Goal: Task Accomplishment & Management: Complete application form

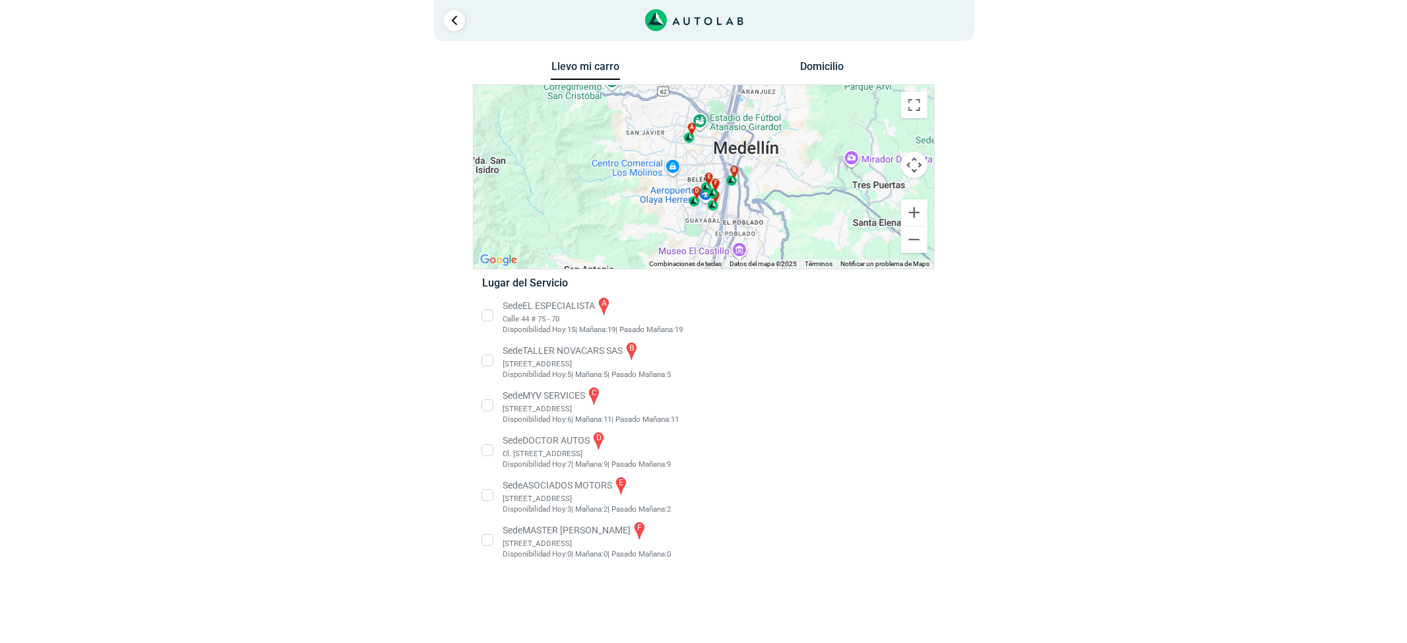
click at [532, 307] on li "Sede EL ESPECIALISTA a Calle 44 # 75 - 70 Disponibilidad Hoy: 15 | Mañana: 19 19" at bounding box center [703, 316] width 462 height 40
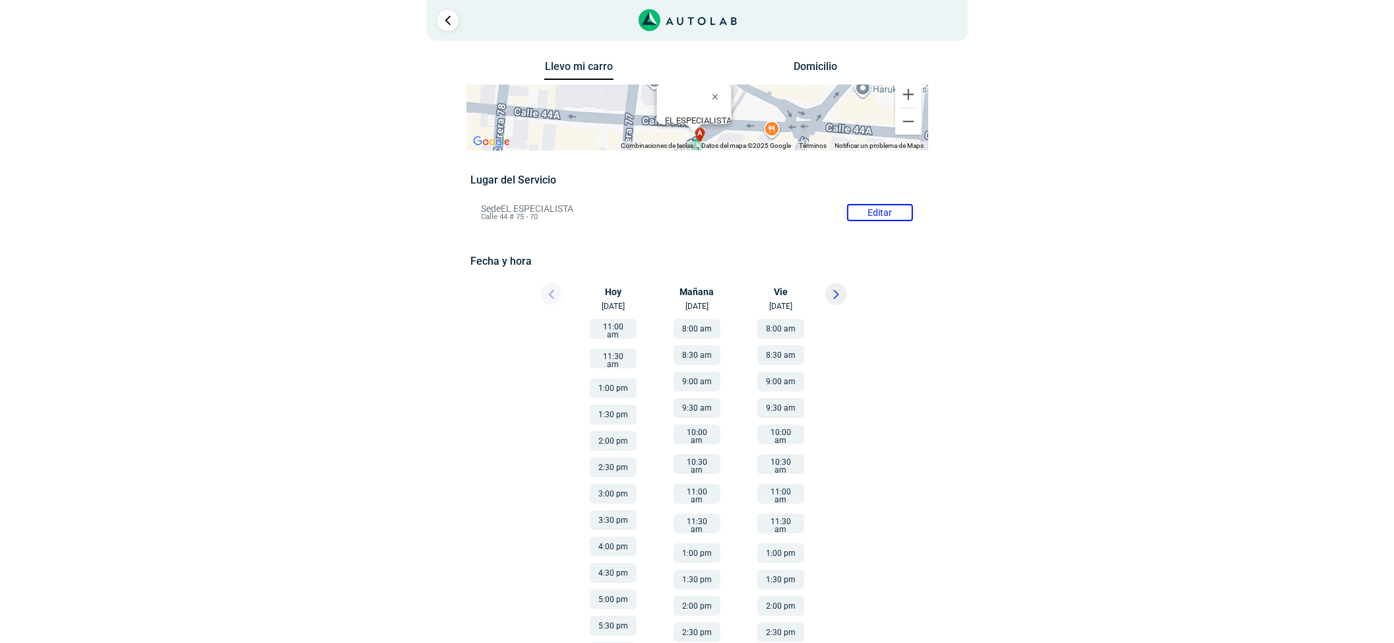
click at [1223, 157] on div "× ¡Reserva tranquilo! Sin datos de tarjeta ni pagos Aquí puedes ver tus servici…" at bounding box center [697, 422] width 1394 height 844
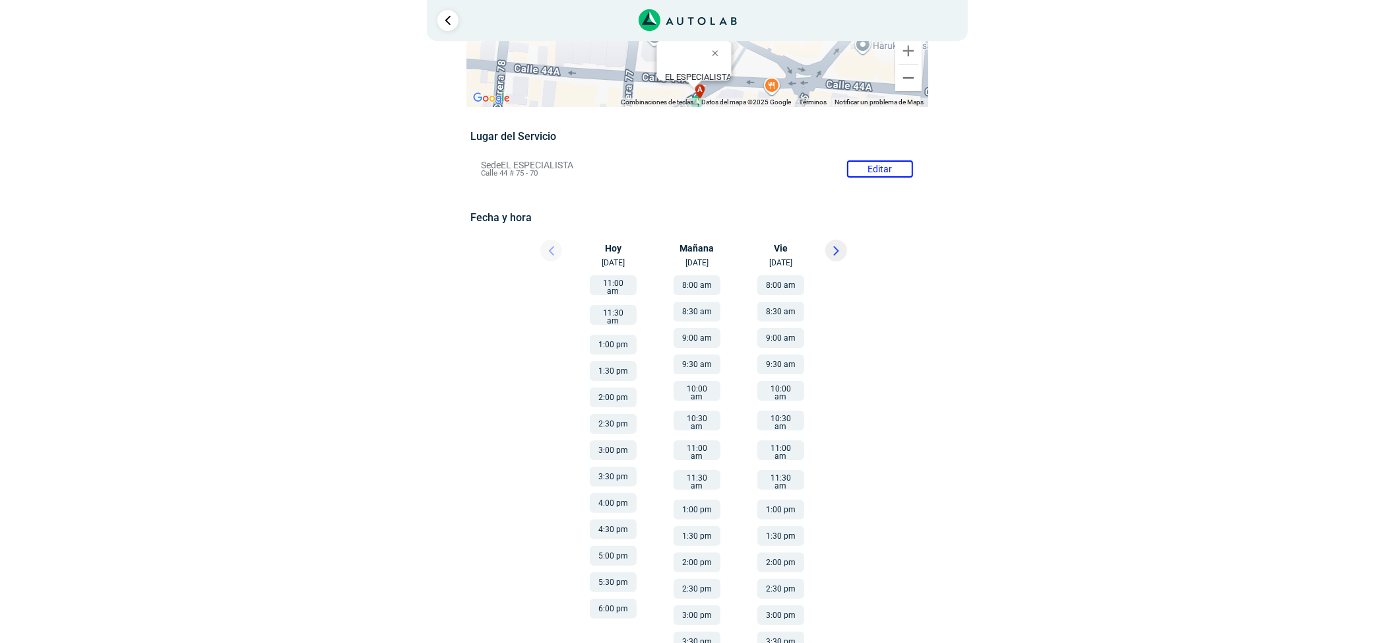
scroll to position [88, 0]
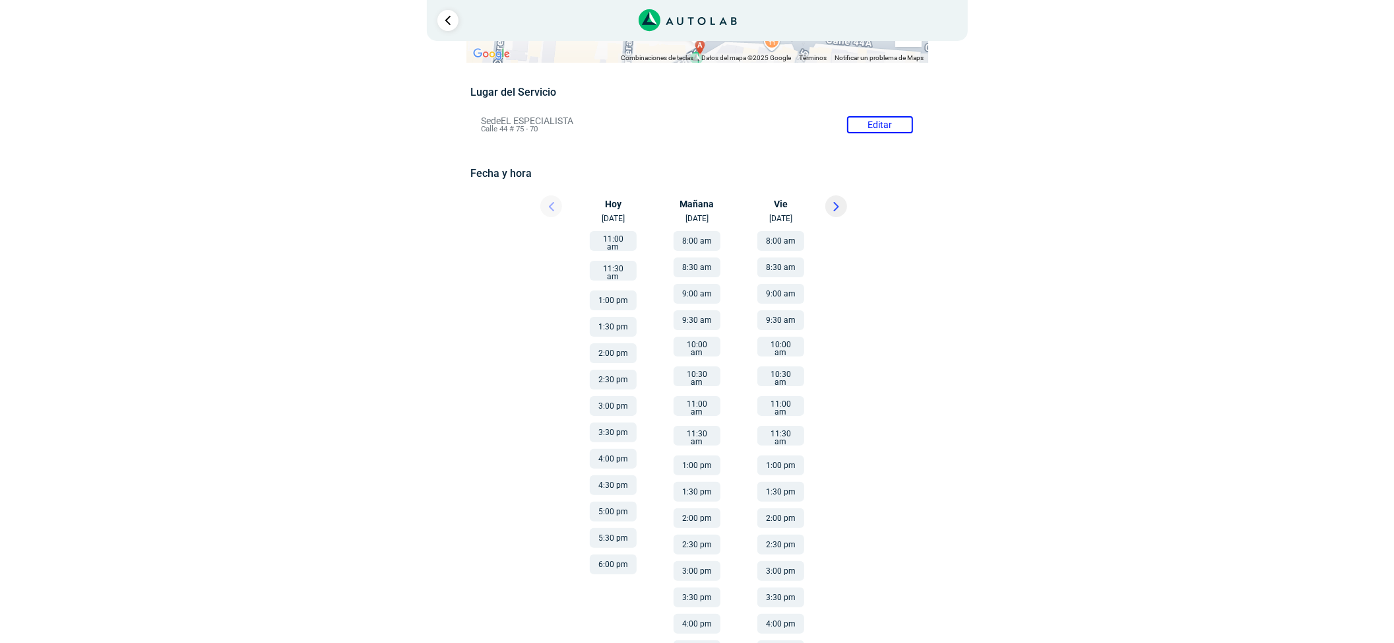
click at [836, 209] on icon at bounding box center [836, 206] width 6 height 9
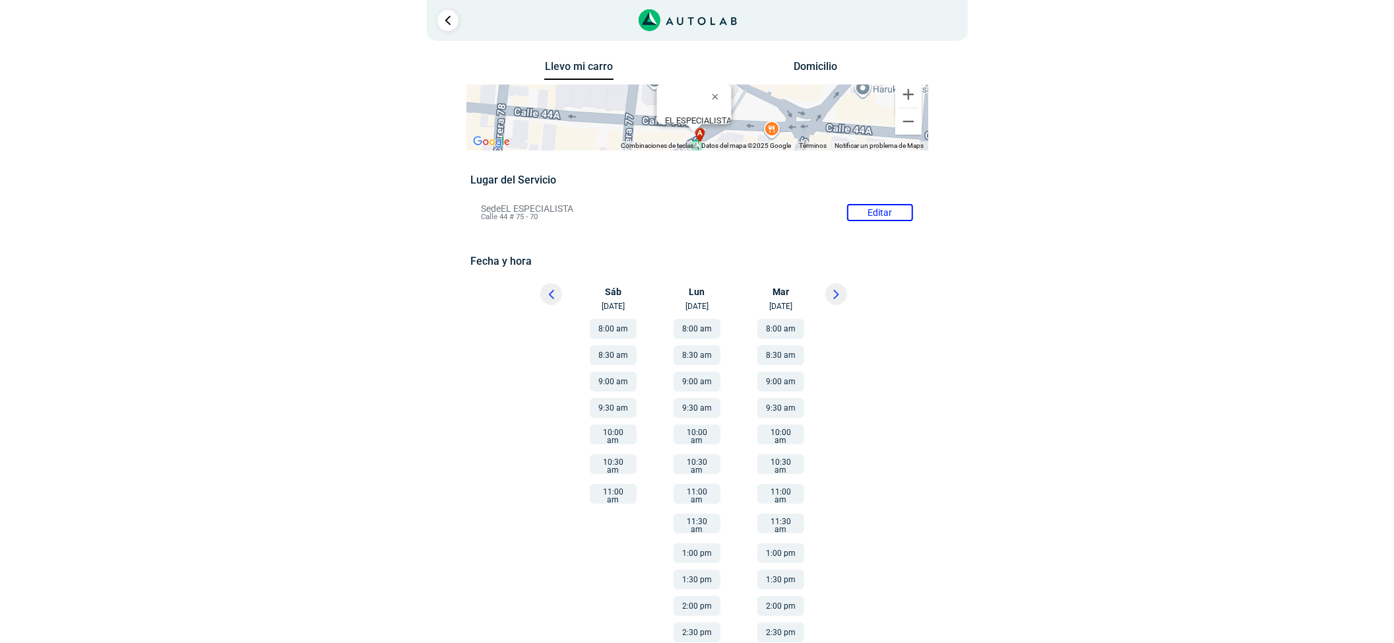
click at [901, 335] on div at bounding box center [874, 574] width 118 height 525
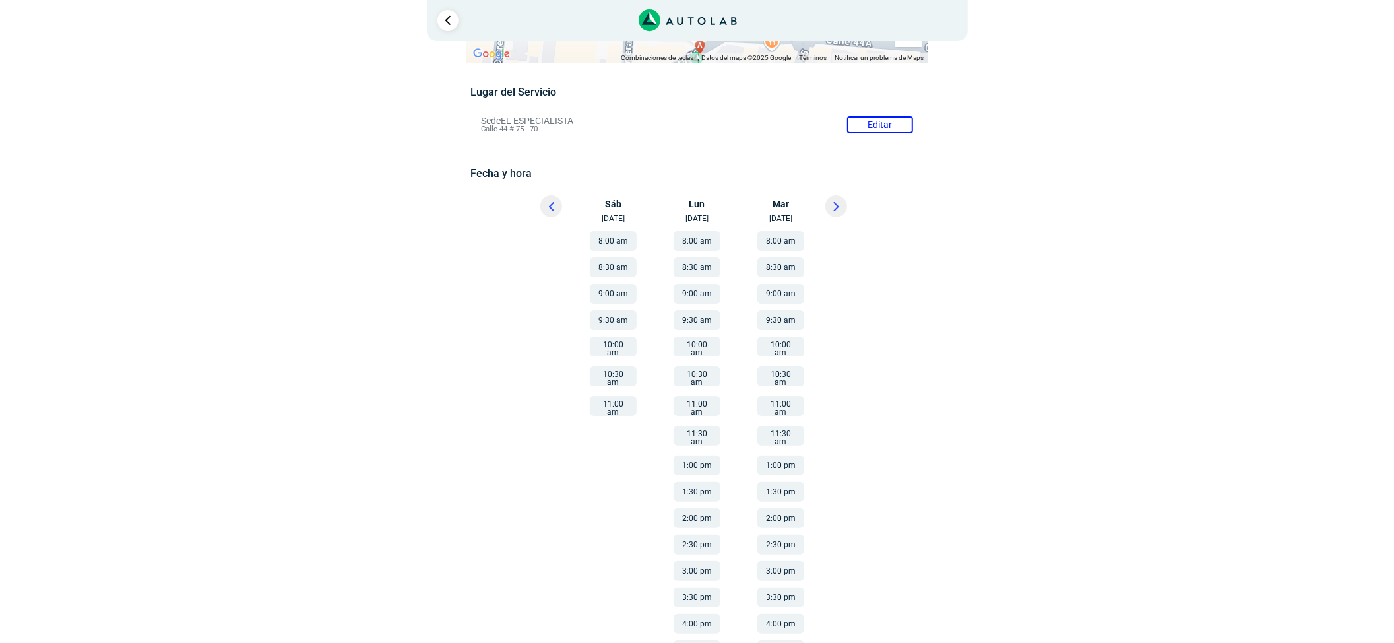
scroll to position [175, 0]
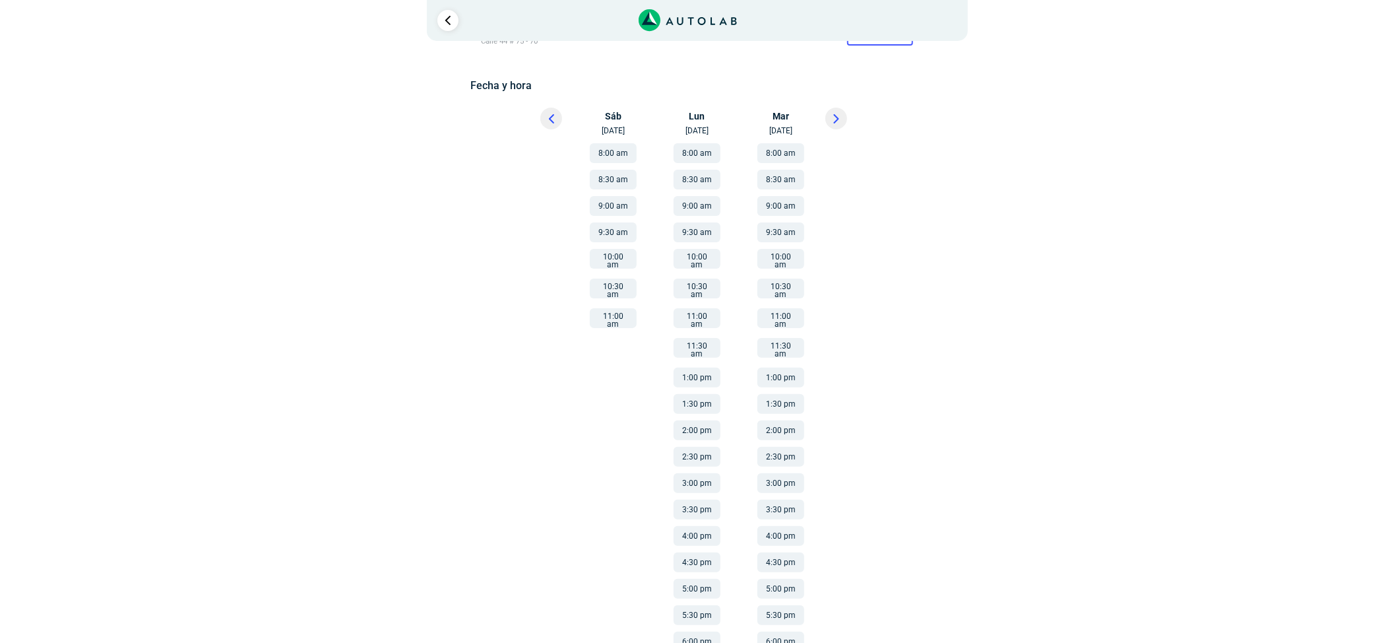
click at [912, 224] on div at bounding box center [874, 399] width 118 height 525
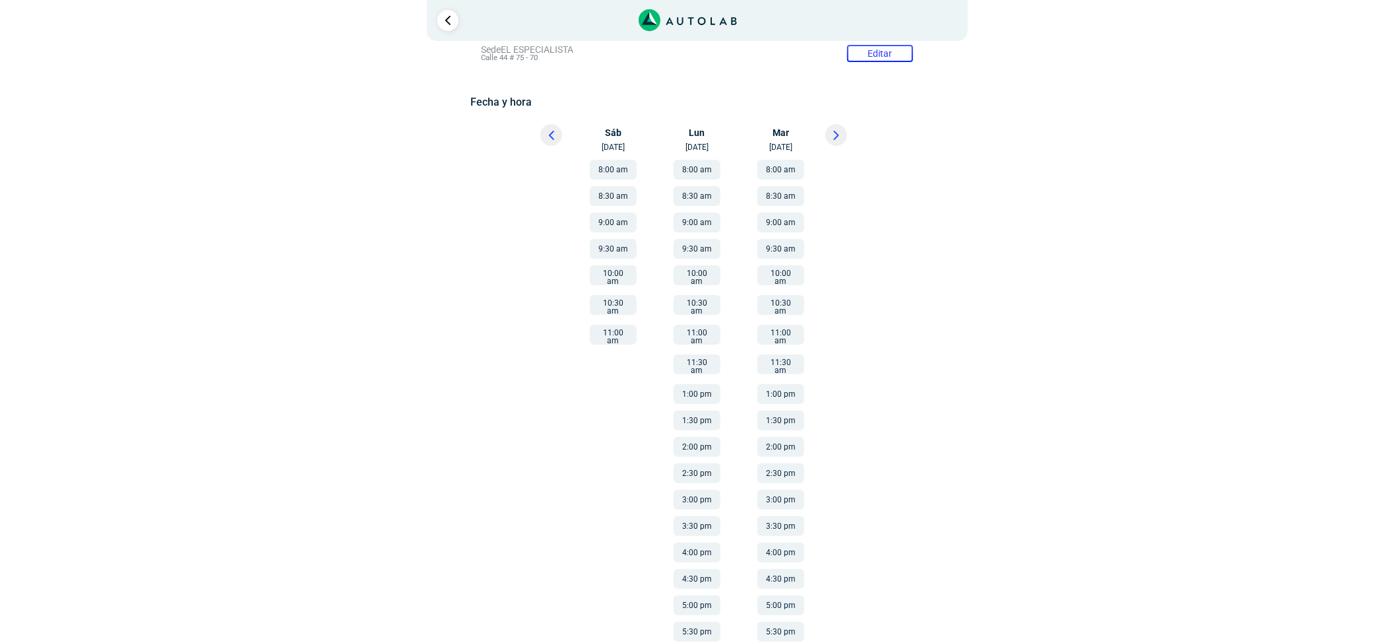
scroll to position [188, 0]
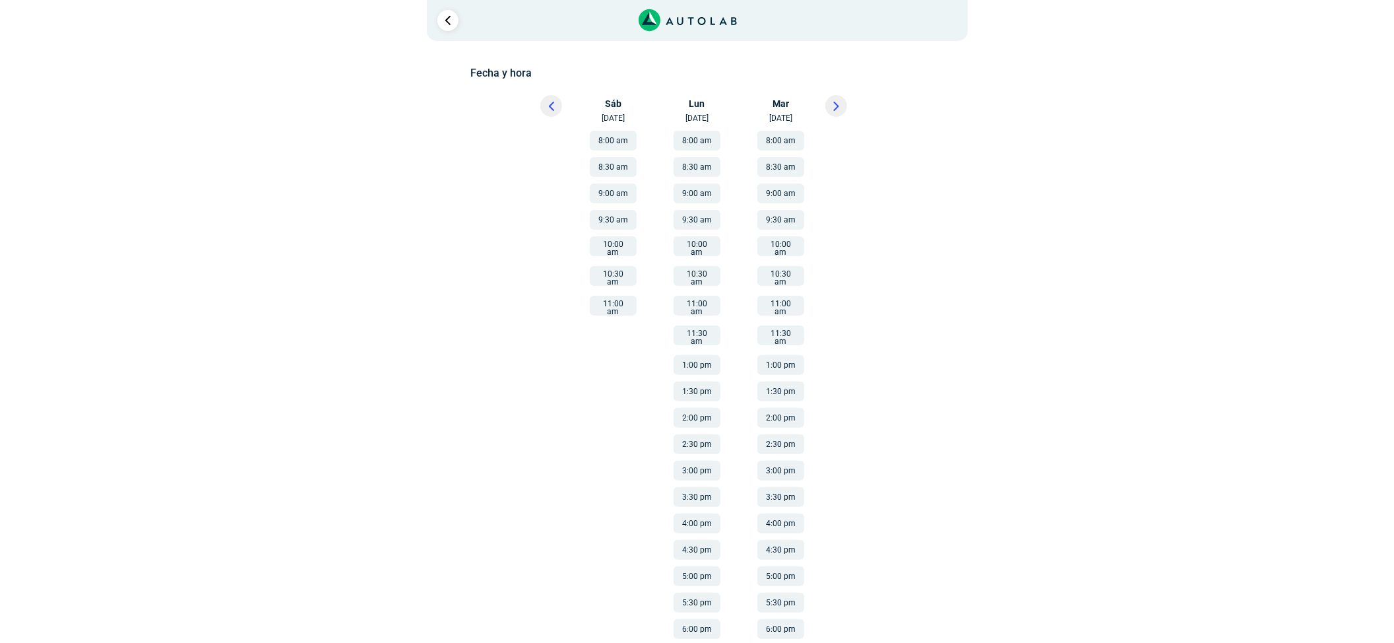
click at [790, 140] on button "8:00 am" at bounding box center [780, 141] width 47 height 20
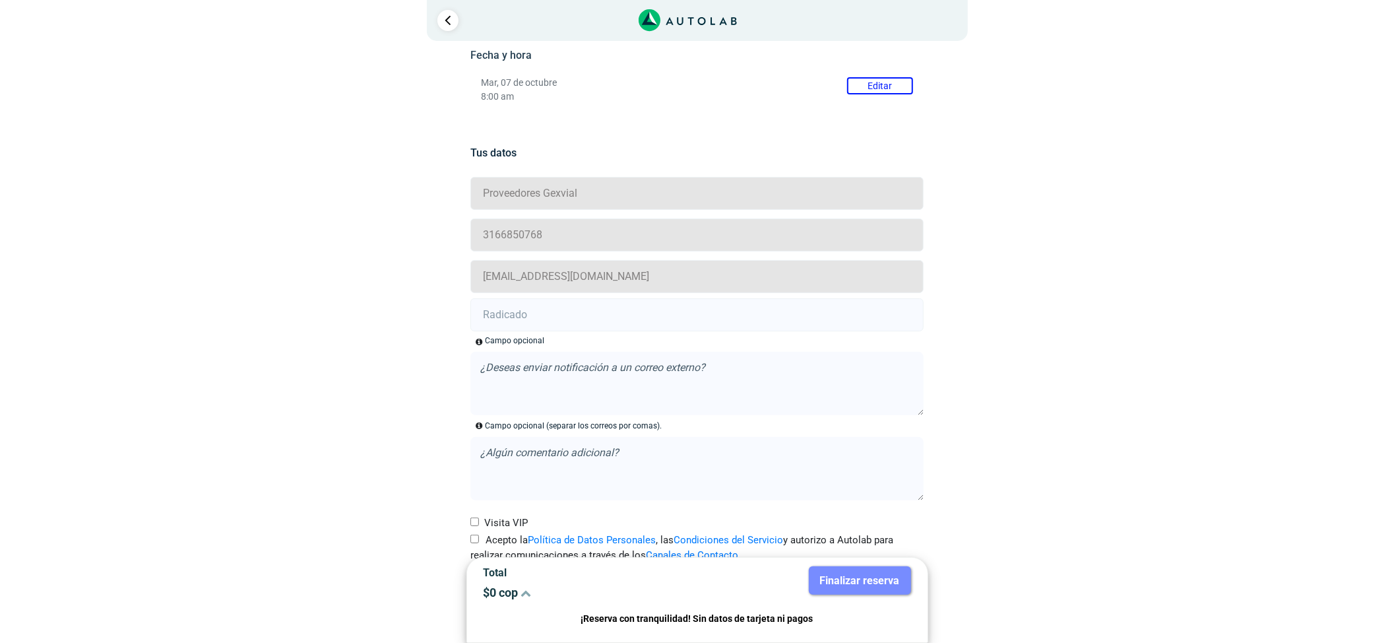
scroll to position [239, 0]
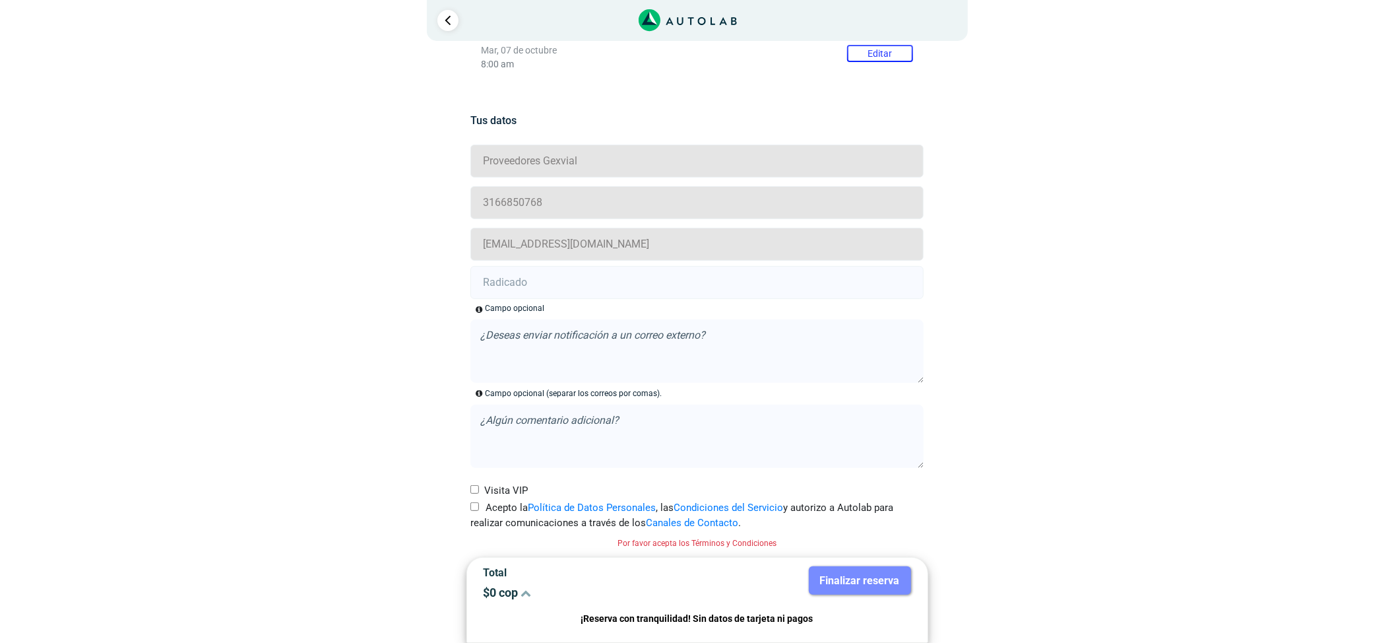
click at [478, 507] on input "Acepto la Política de Datos Personales , las Condiciones del Servicio y autoriz…" at bounding box center [474, 506] width 9 height 9
checkbox input "true"
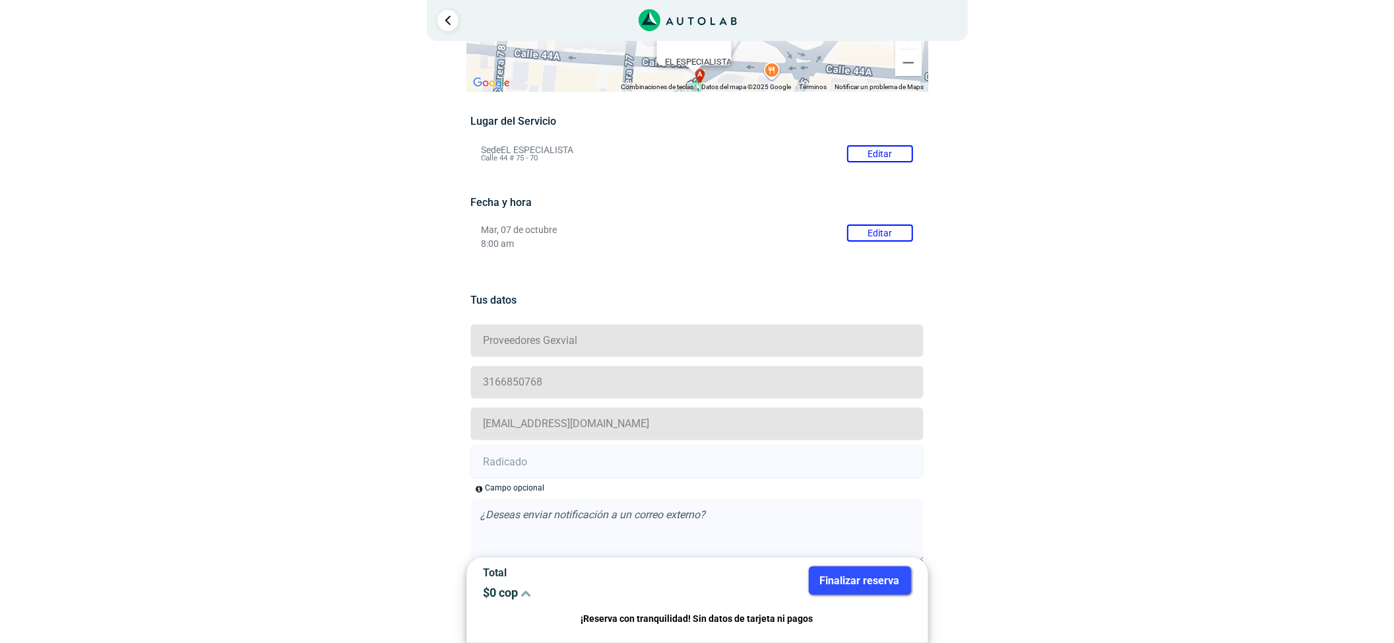
scroll to position [175, 0]
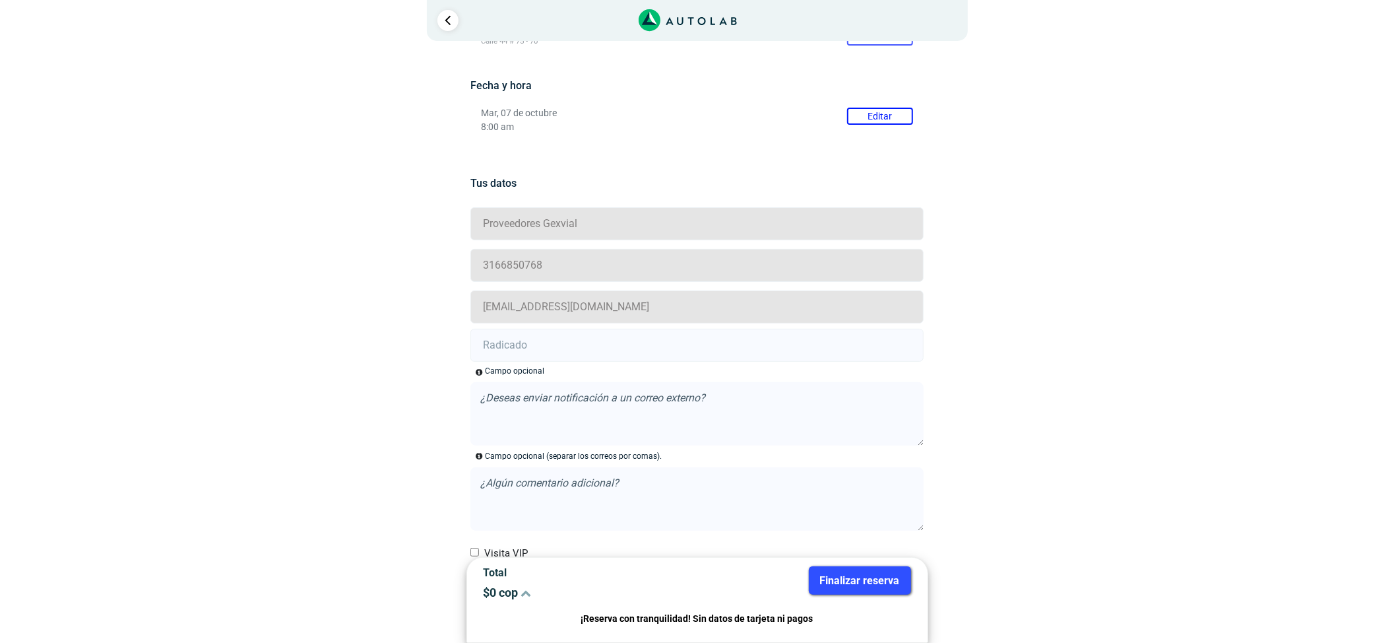
click at [617, 350] on input "text" at bounding box center [696, 345] width 453 height 33
paste input "21011756"
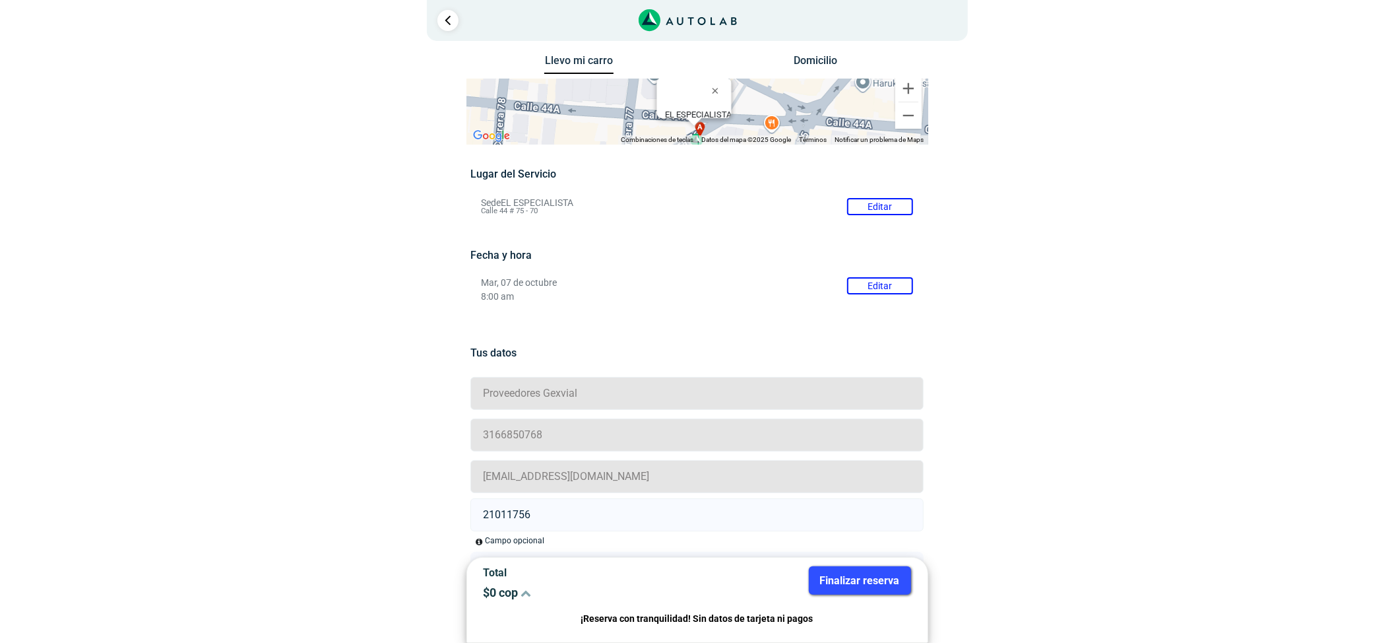
scroll to position [0, 0]
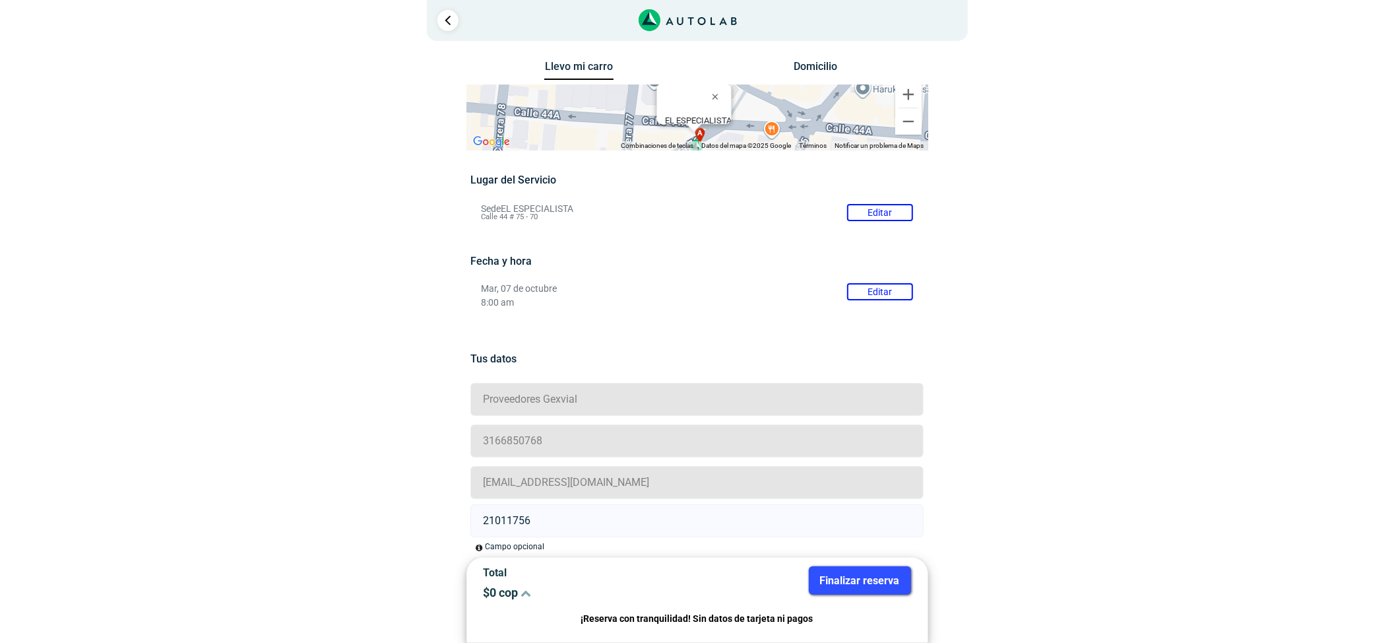
type input "21011756"
click at [872, 301] on p "8:00 am" at bounding box center [697, 302] width 432 height 11
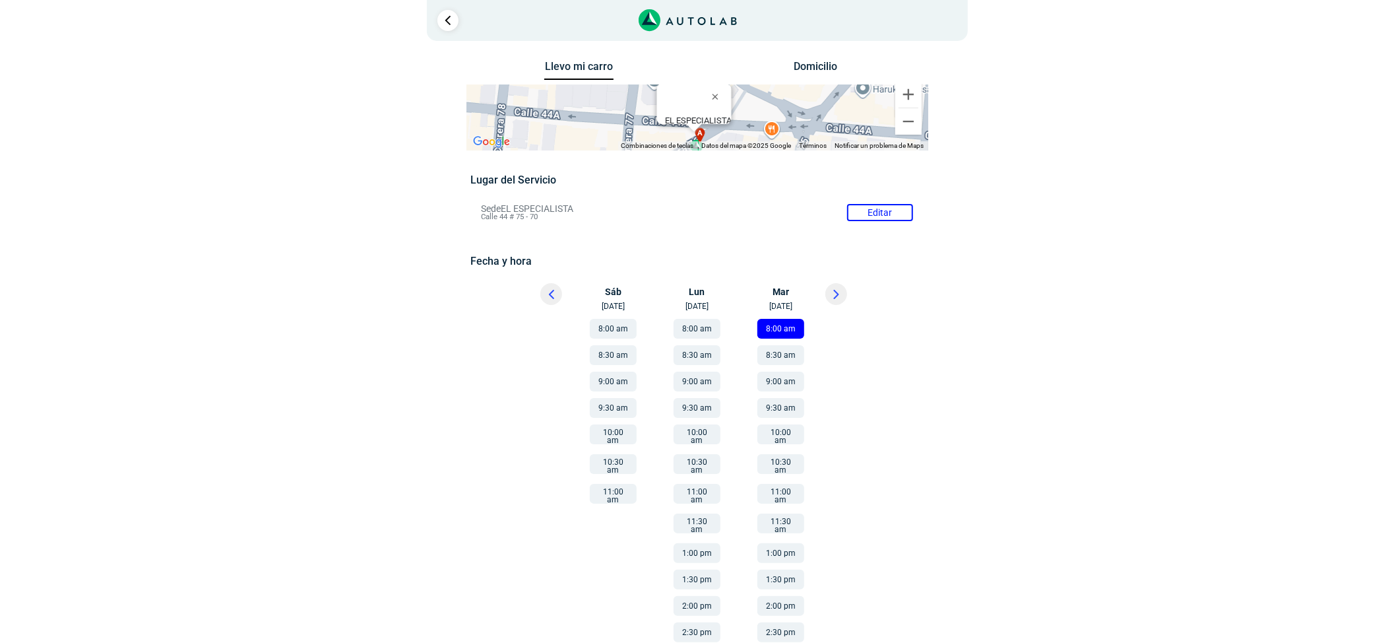
click at [786, 383] on button "9:00 am" at bounding box center [780, 381] width 47 height 20
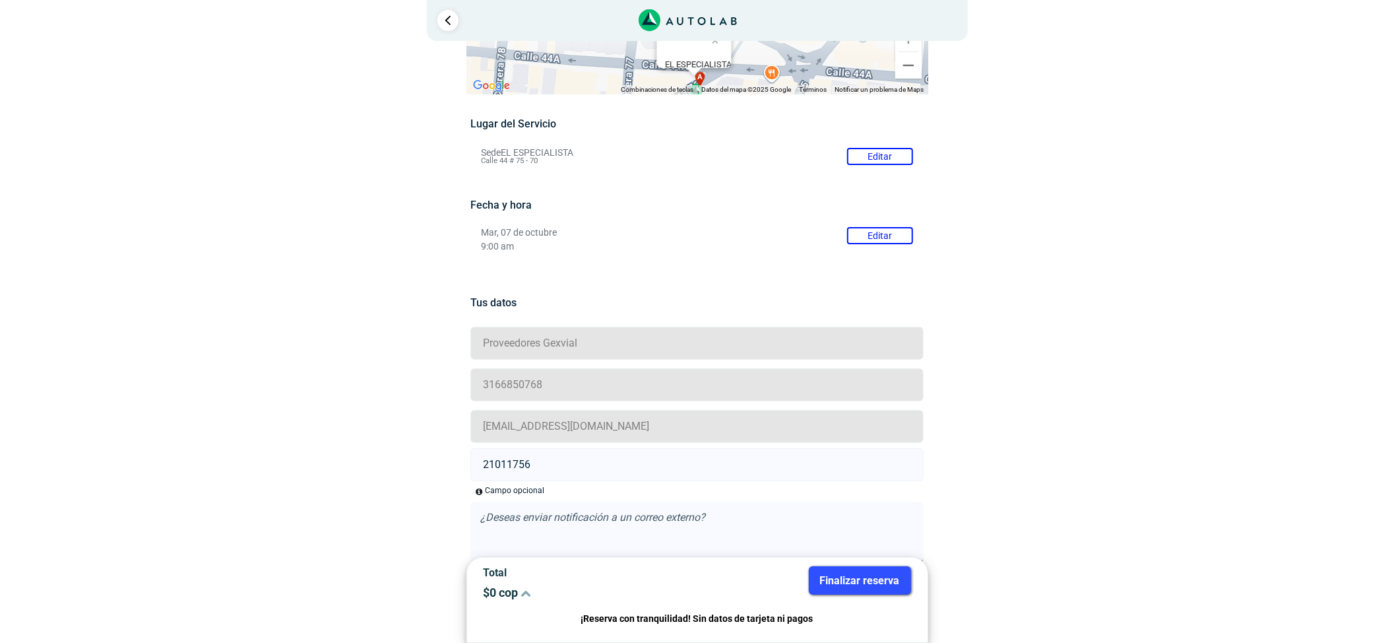
scroll to position [175, 0]
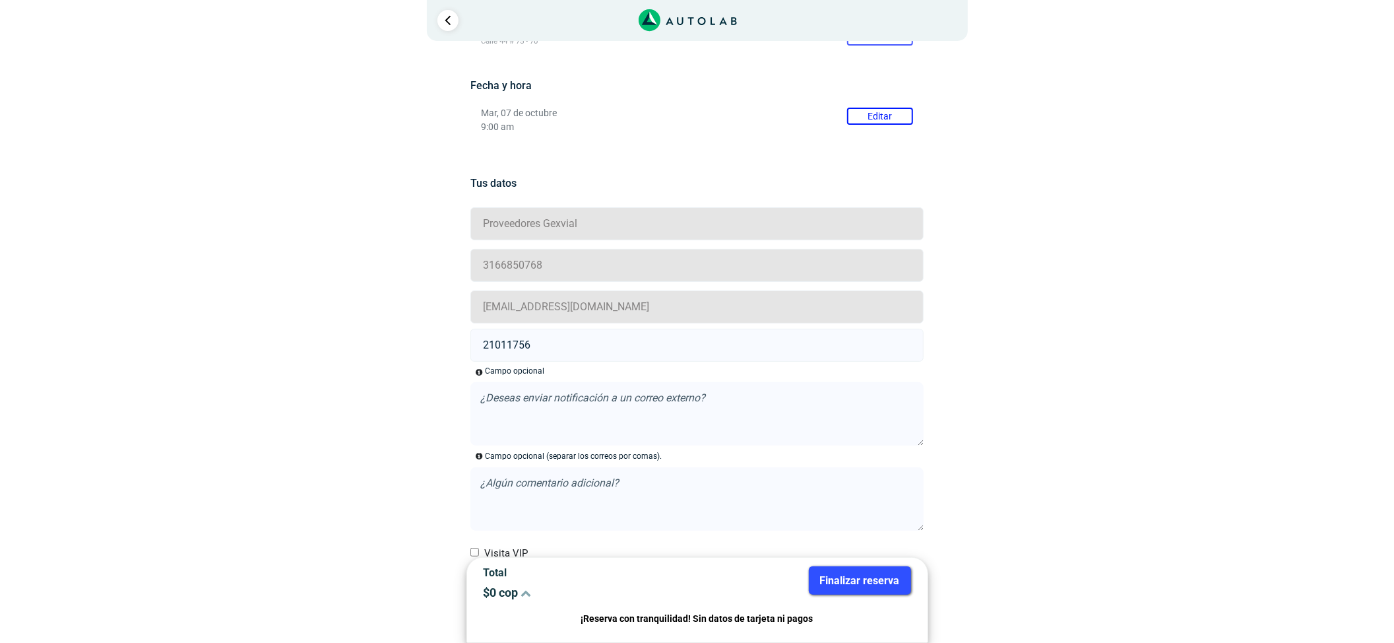
click at [866, 563] on div "Total $ 0 cop Finalizar reserva ¡Reserva con tranquilidad! Sin datos de tarjeta…" at bounding box center [697, 600] width 462 height 86
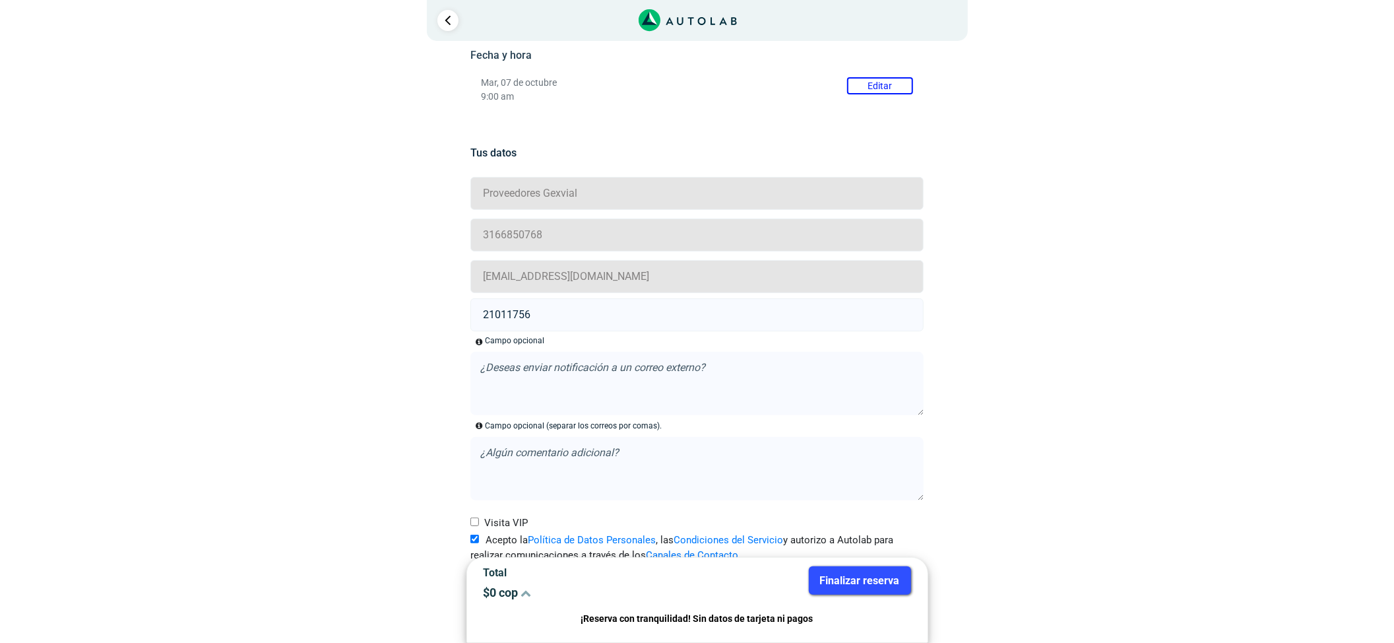
scroll to position [222, 0]
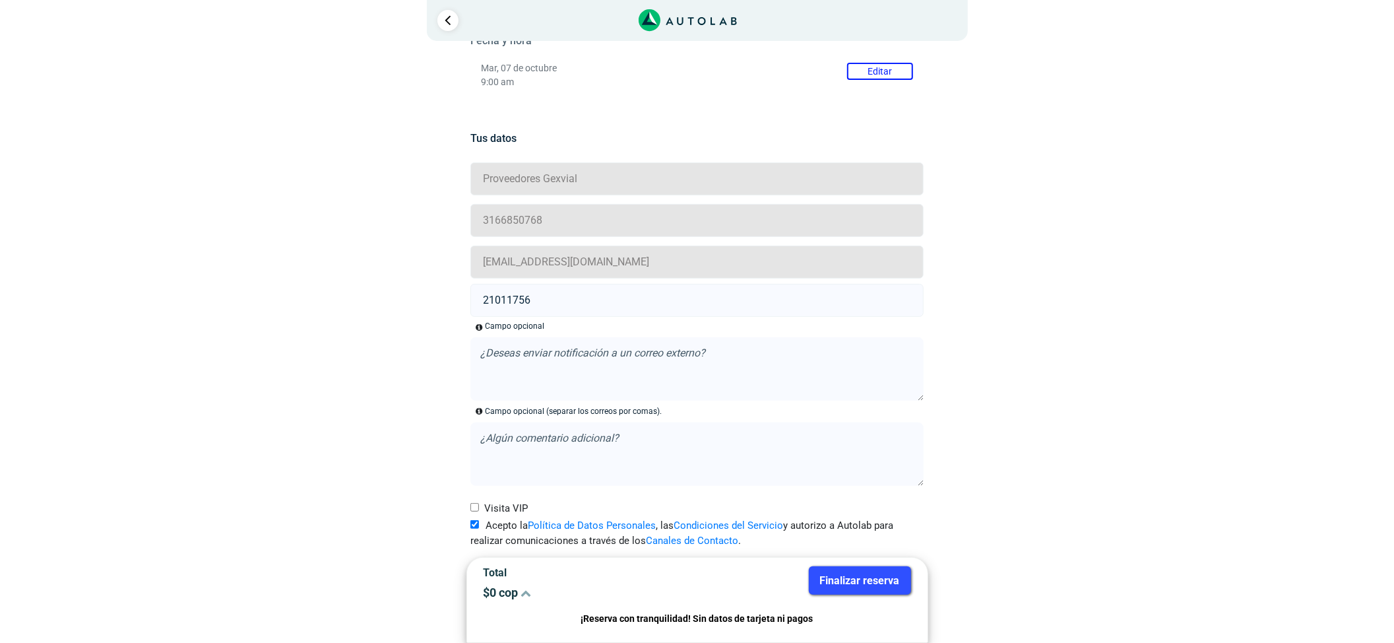
click at [852, 582] on button "Finalizar reserva" at bounding box center [860, 580] width 102 height 28
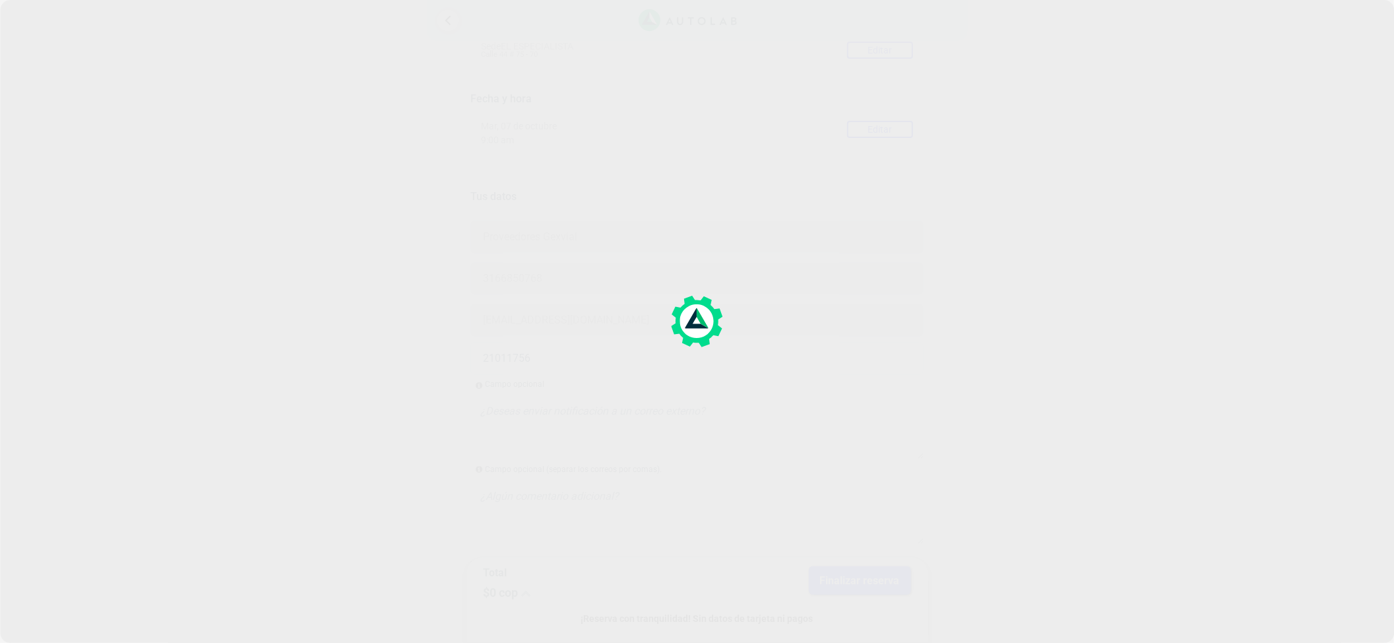
scroll to position [175, 0]
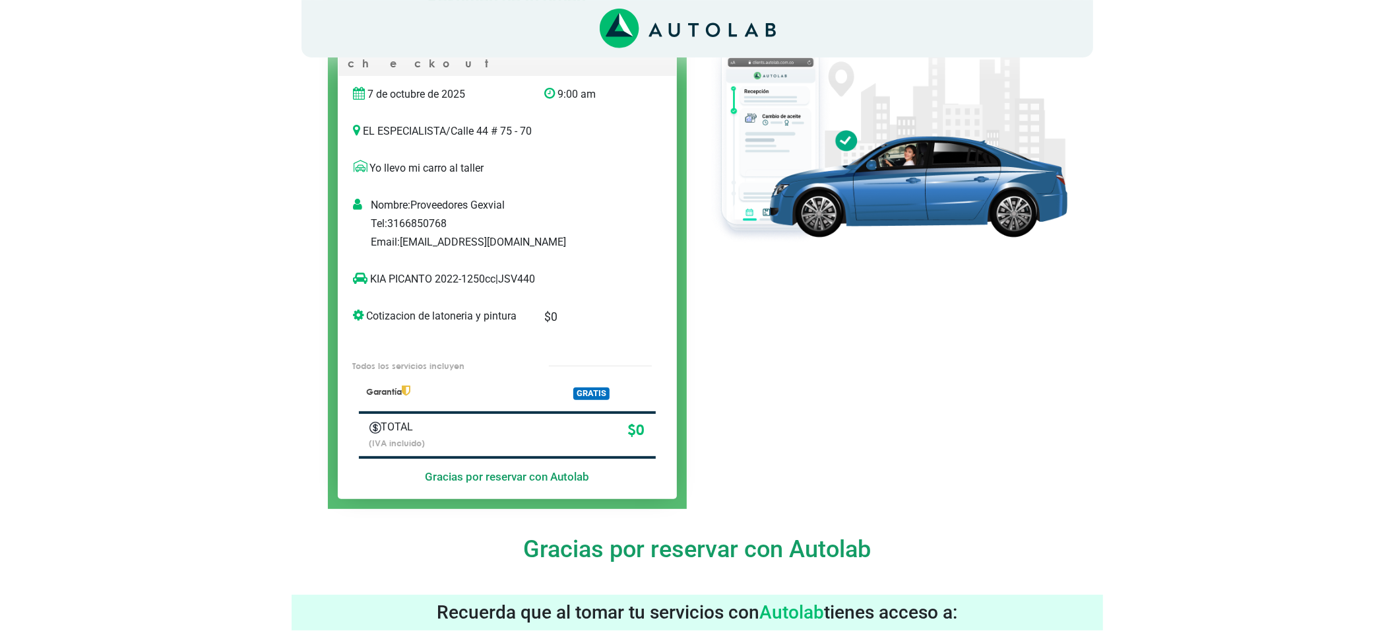
drag, startPoint x: 864, startPoint y: 244, endPoint x: 832, endPoint y: 273, distance: 43.4
click at [864, 244] on div at bounding box center [887, 246] width 380 height 524
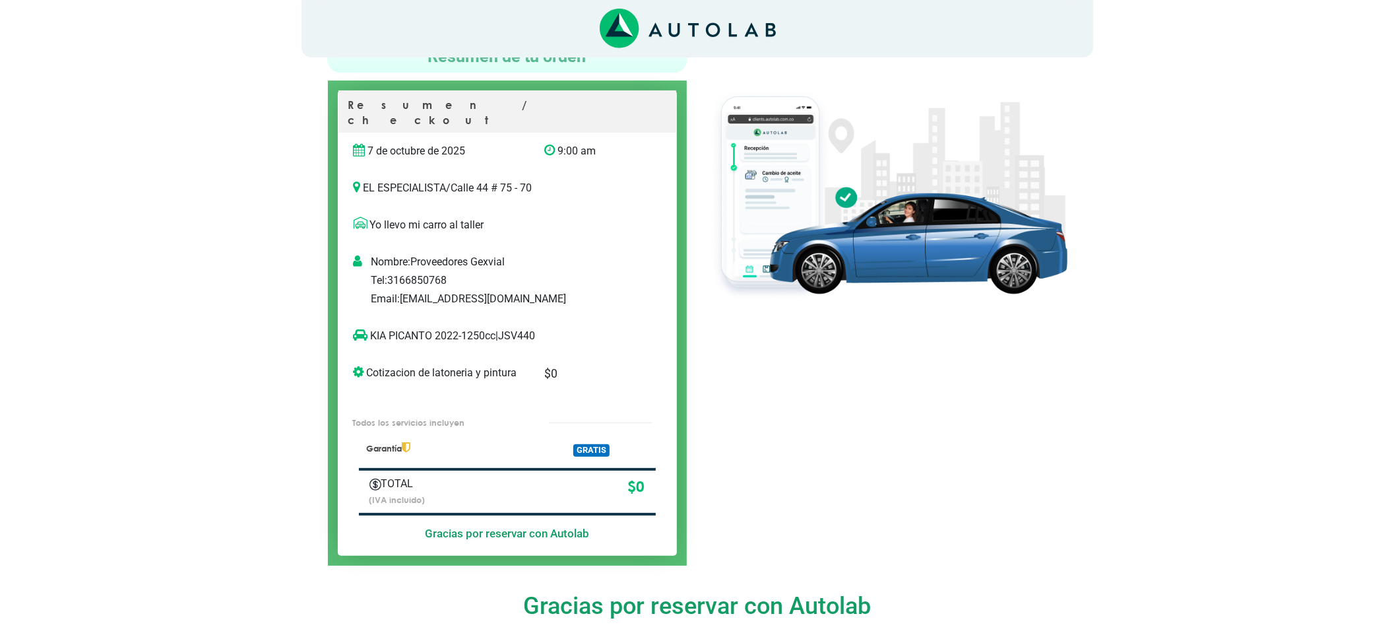
scroll to position [88, 0]
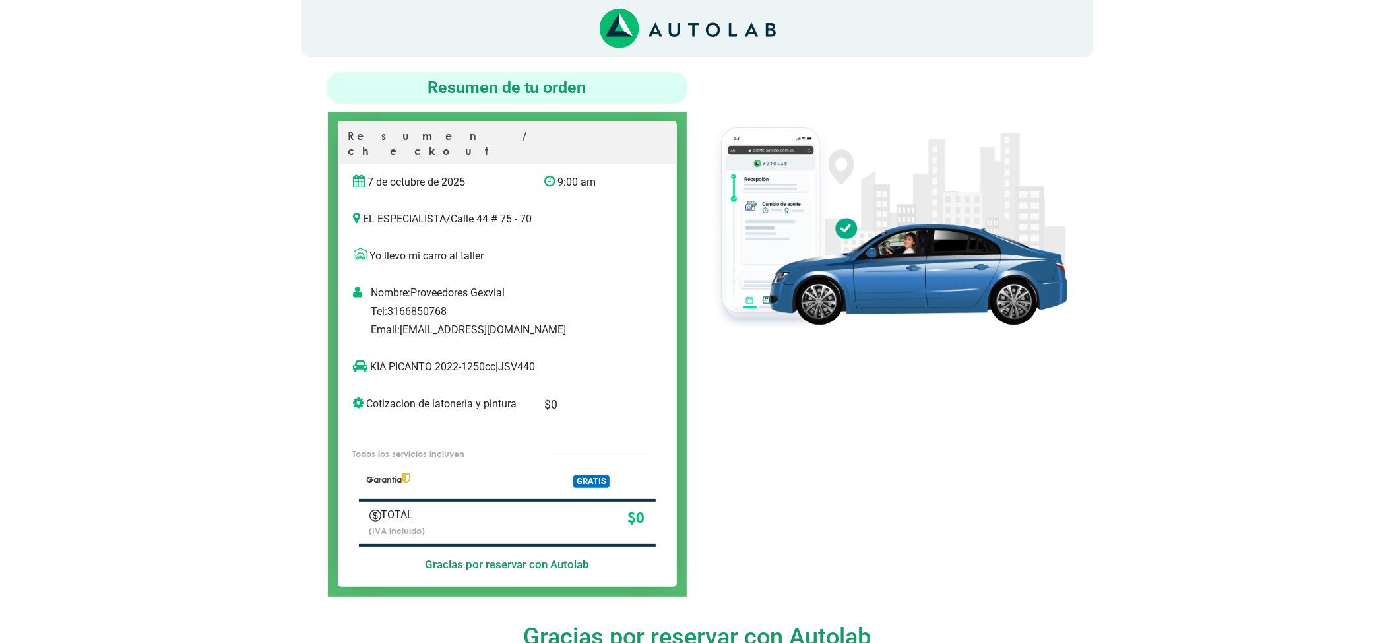
click at [526, 359] on p "KIA PICANTO 2022-1250cc | JSV440" at bounding box center [494, 367] width 280 height 16
copy p "JSV440"
copy p "KIA PICANTO"
drag, startPoint x: 435, startPoint y: 352, endPoint x: 237, endPoint y: 412, distance: 206.8
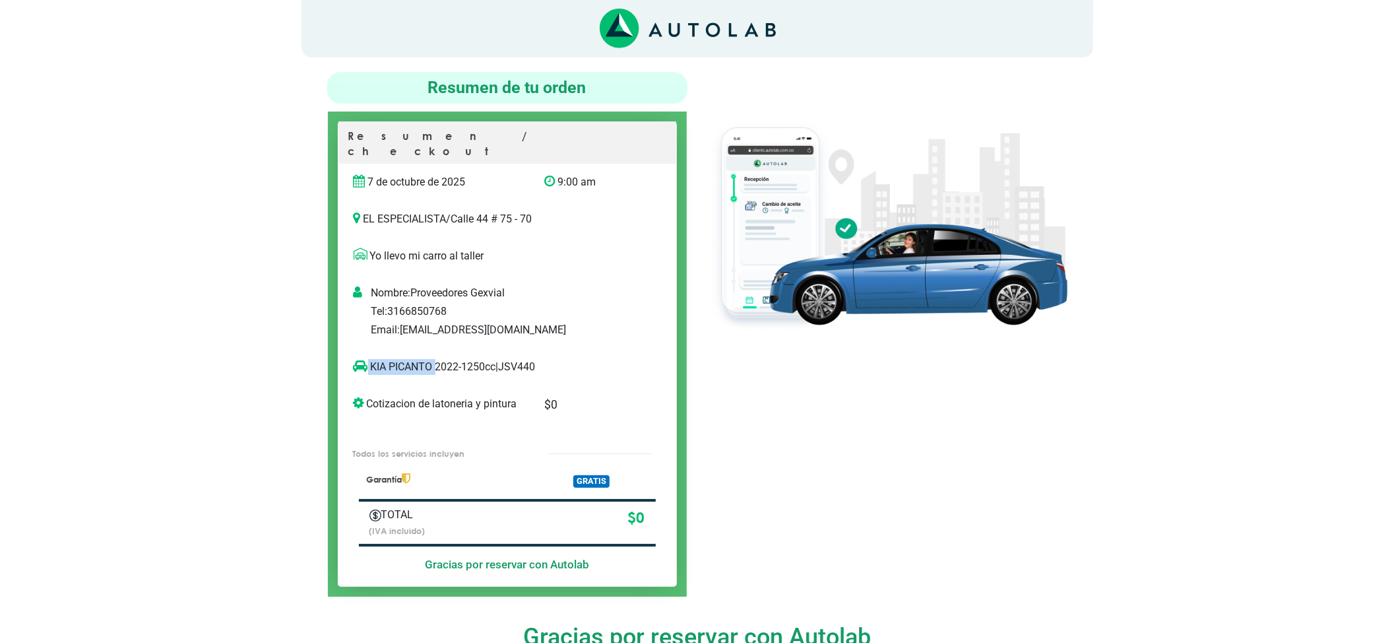
click at [356, 365] on div "KIA PICANTO 2022-1250cc | JSV440" at bounding box center [494, 372] width 300 height 26
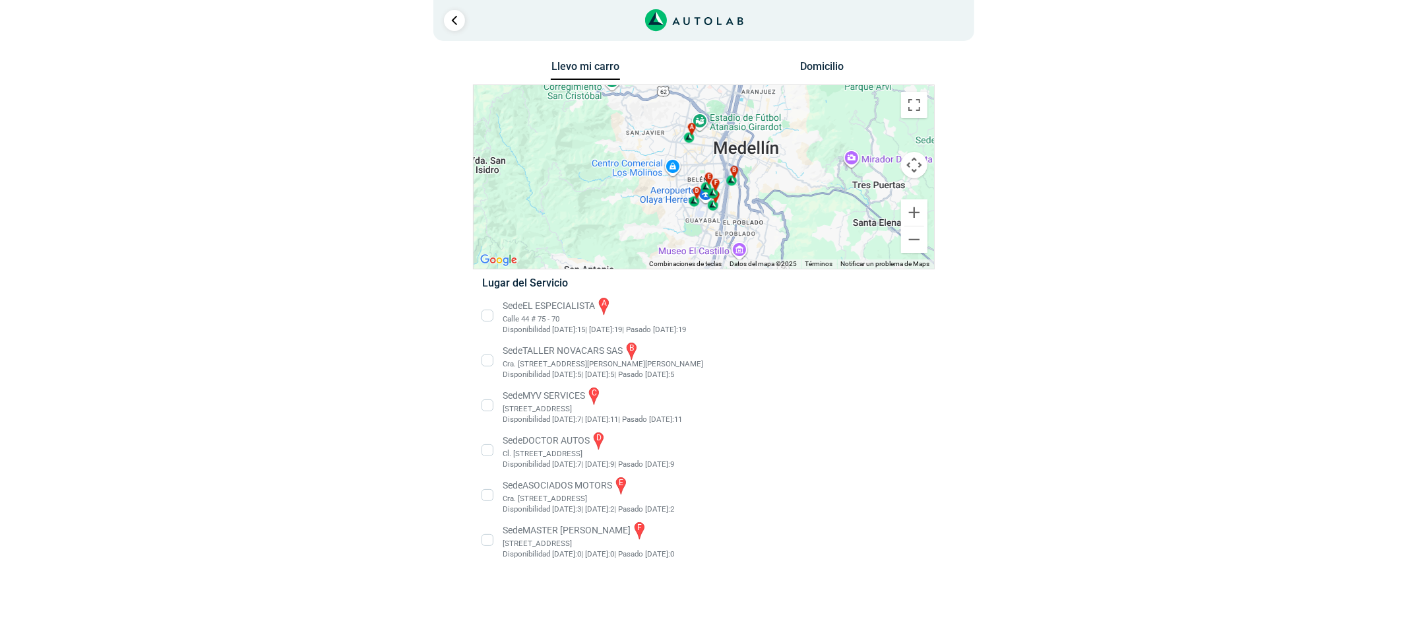
click at [602, 550] on li "Sede MASTER MOTRIZ f Cl 20 #52 35, Guayabal, Medellín, Guayabal, Medellín, Anti…" at bounding box center [703, 540] width 462 height 40
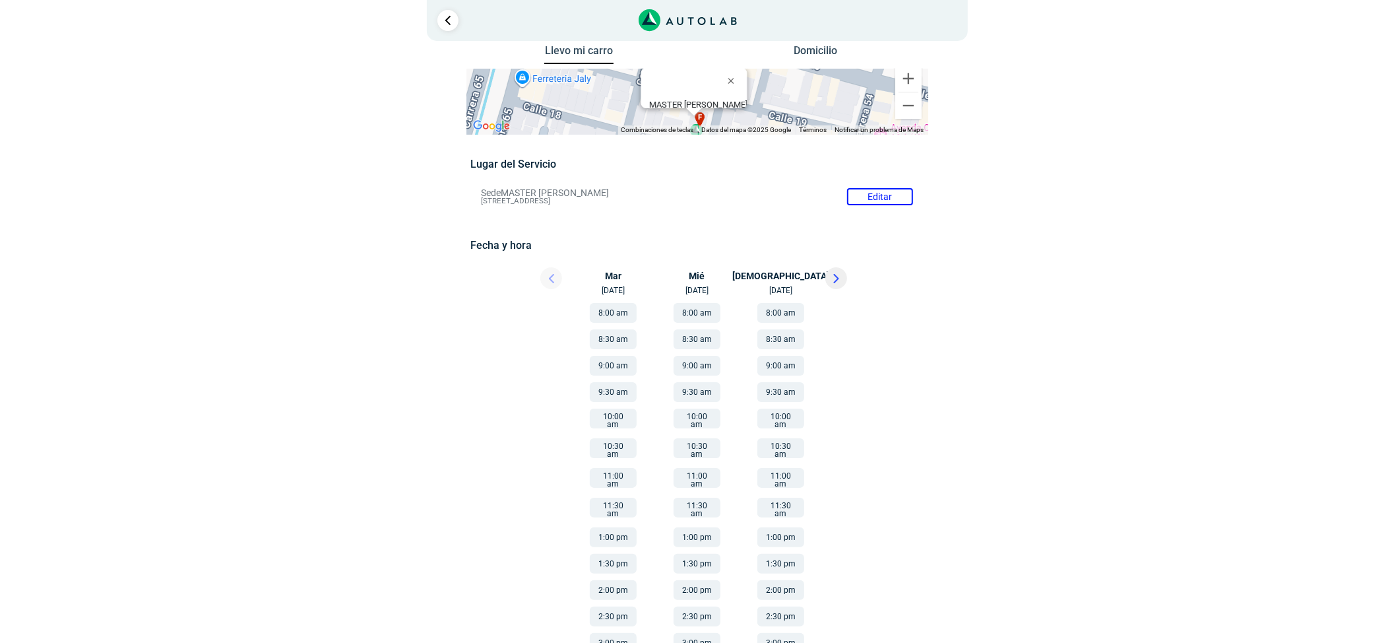
scroll to position [30, 0]
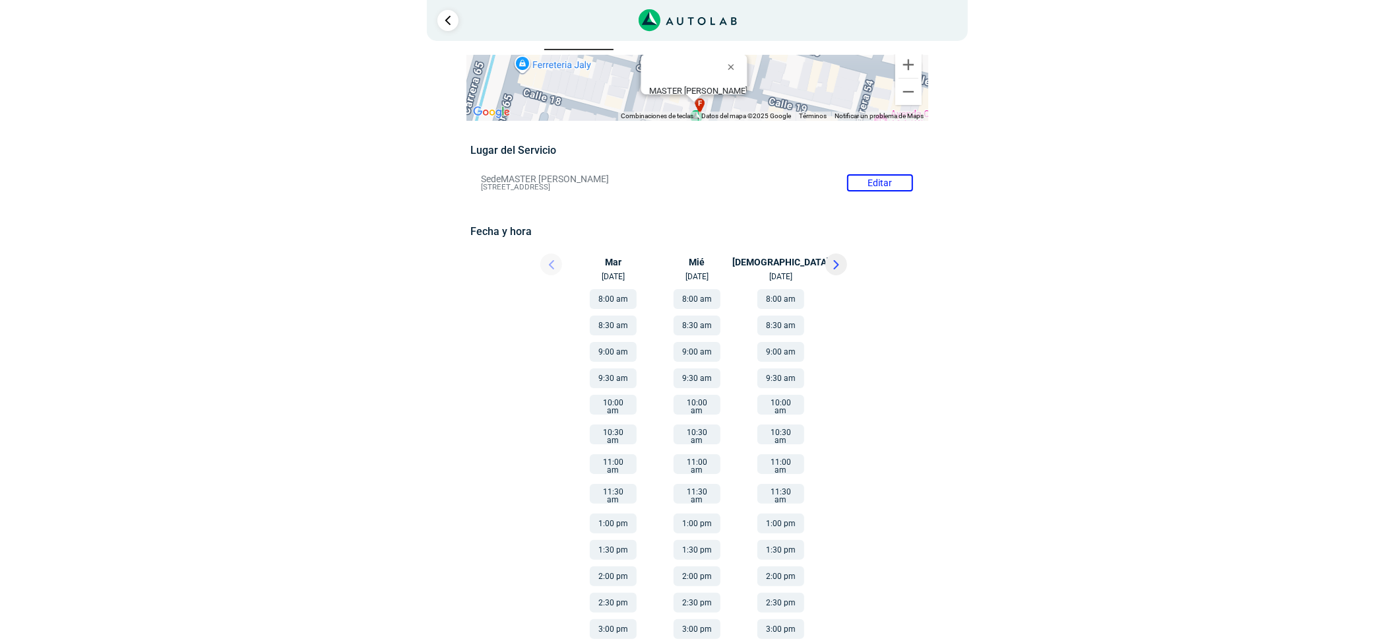
click at [554, 261] on div at bounding box center [539, 267] width 79 height 29
click at [909, 356] on div at bounding box center [874, 465] width 118 height 367
click at [785, 381] on button "9:30 am" at bounding box center [780, 378] width 47 height 20
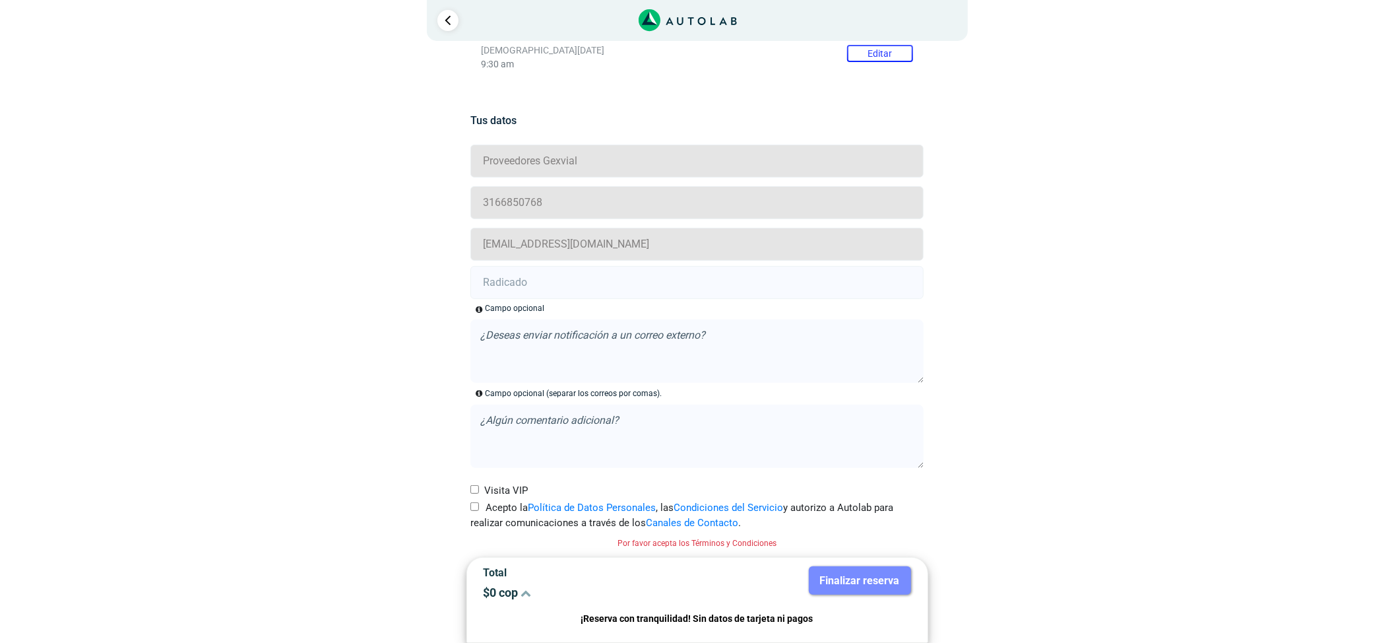
click at [476, 503] on input "Acepto la Política de Datos Personales , las Condiciones del Servicio y autoriz…" at bounding box center [474, 506] width 9 height 9
checkbox input "true"
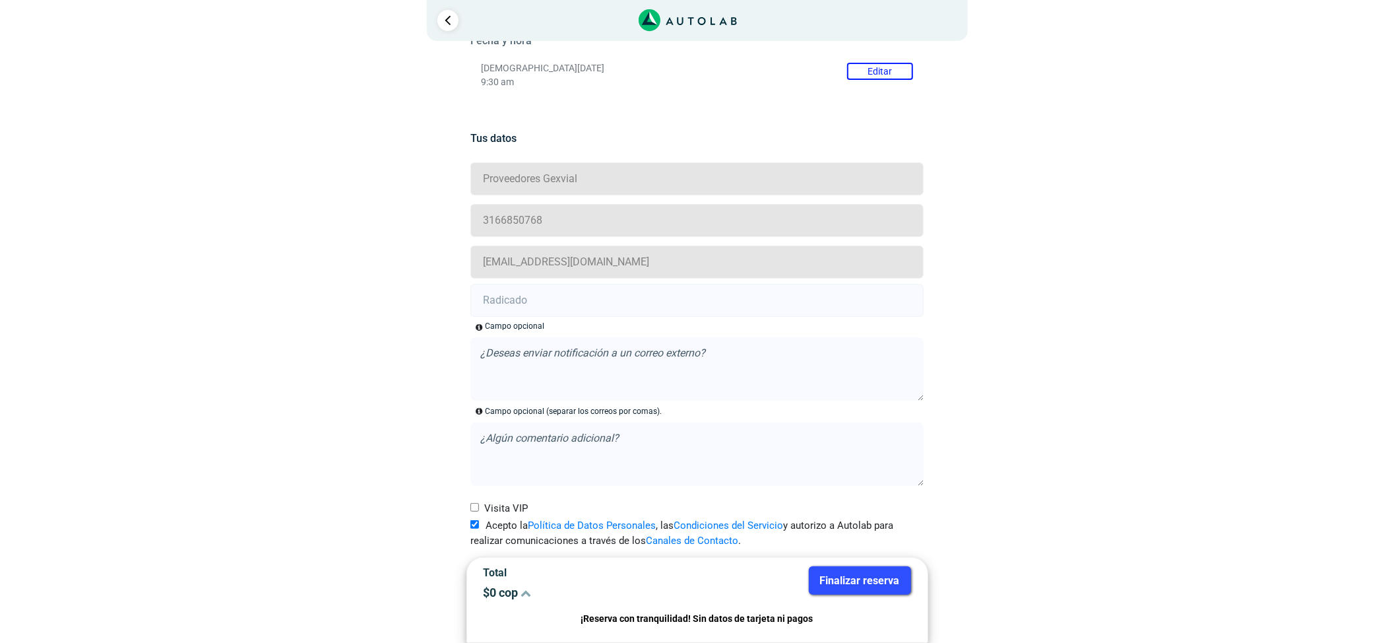
scroll to position [222, 0]
click at [612, 311] on input "text" at bounding box center [696, 300] width 453 height 33
paste input "21004952"
type input "21004952"
click at [879, 573] on button "Finalizar reserva" at bounding box center [860, 580] width 102 height 28
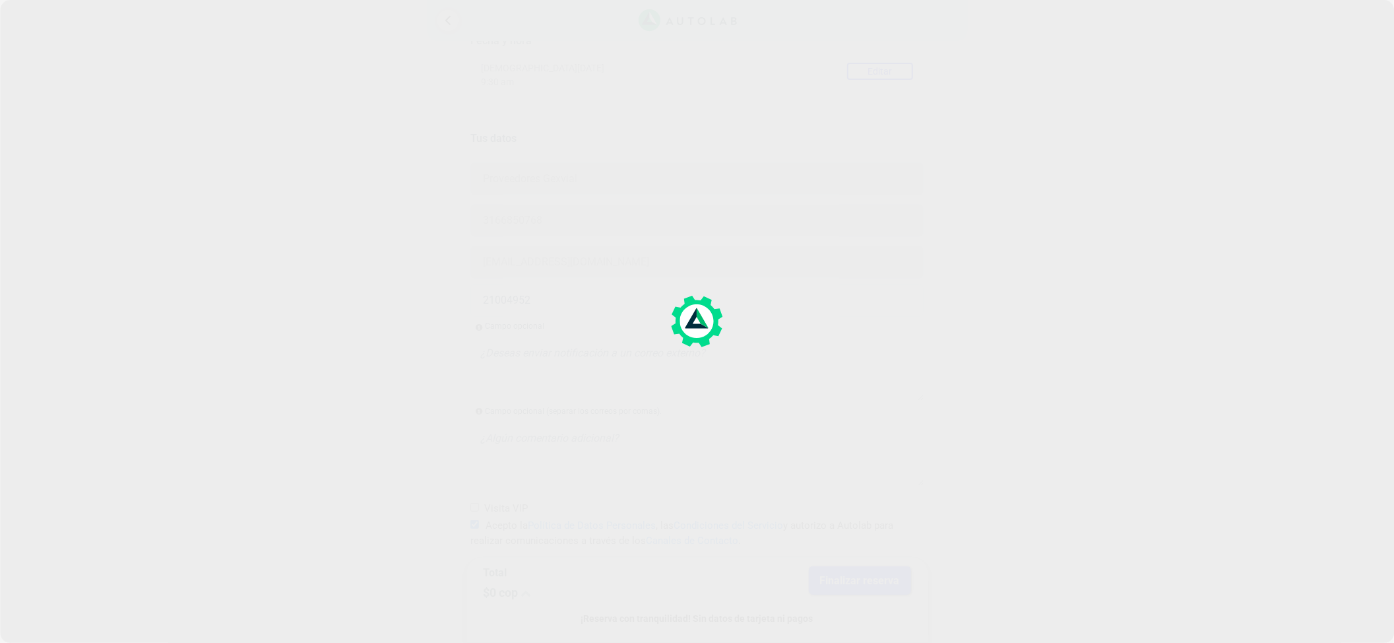
scroll to position [0, 0]
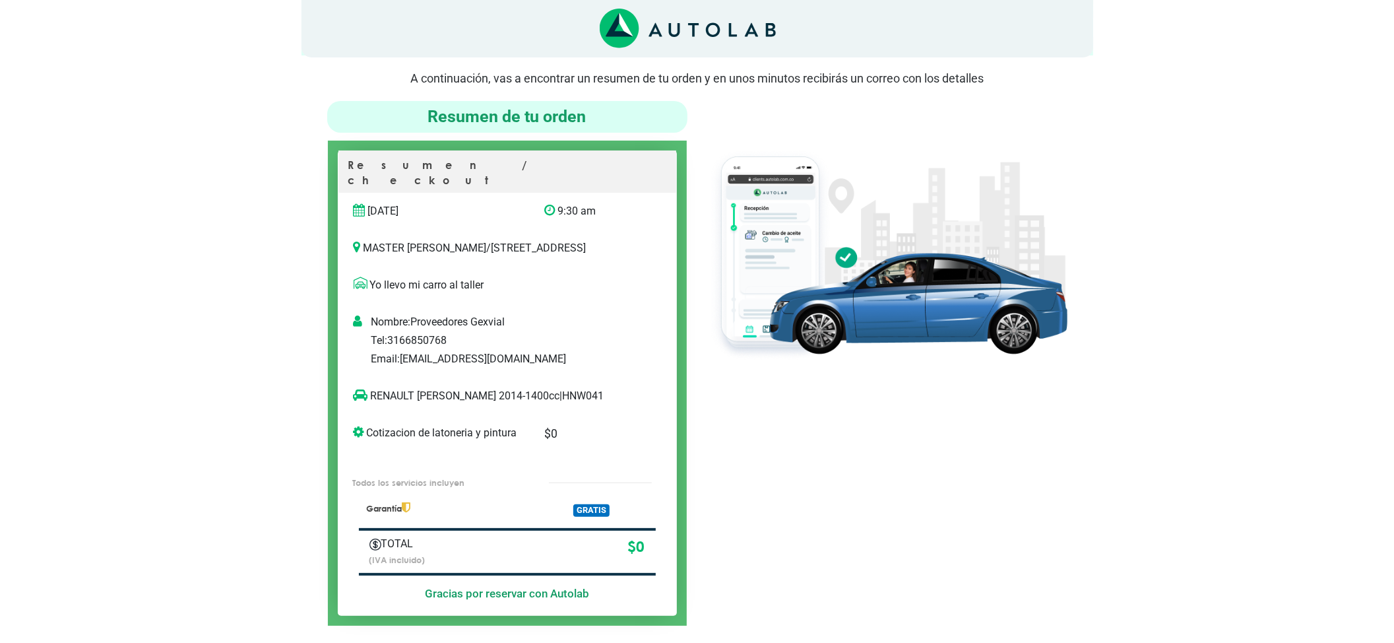
scroll to position [88, 0]
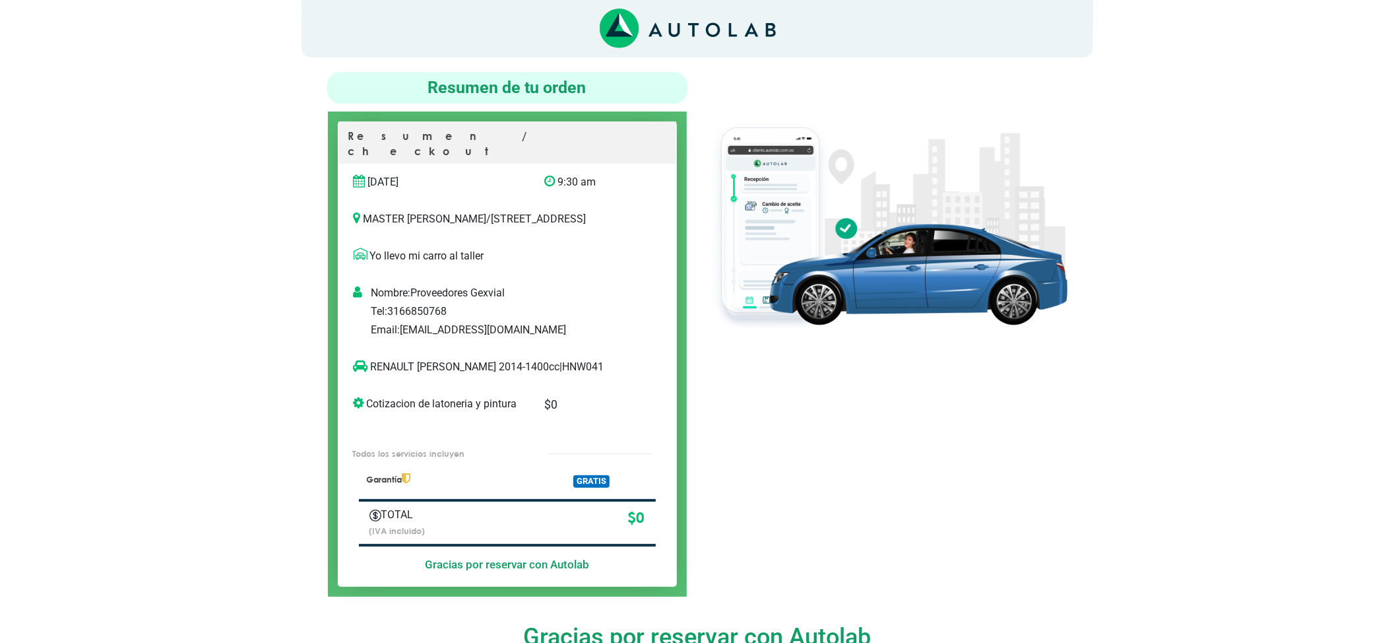
click at [542, 365] on p "RENAULT LOGAN 2014-1400cc | HNW041" at bounding box center [494, 367] width 280 height 16
copy p "HNW041"
copy p "RENAULT LOGAN"
drag, startPoint x: 450, startPoint y: 363, endPoint x: 302, endPoint y: 378, distance: 148.5
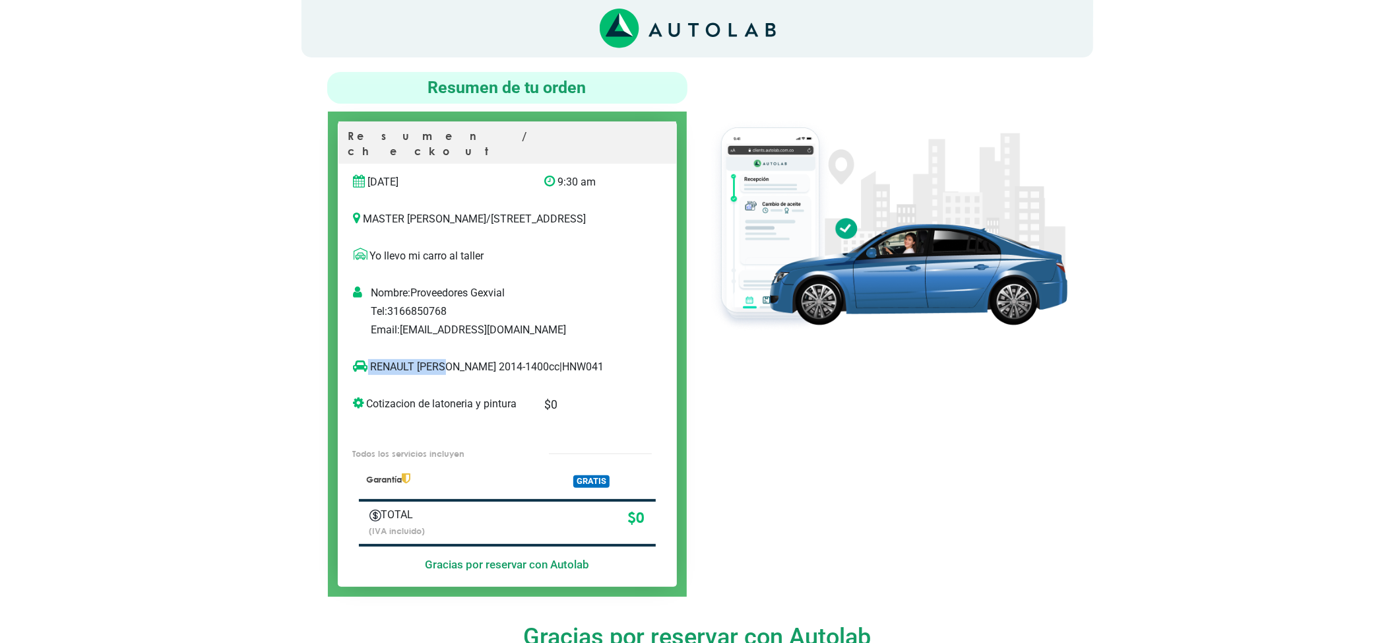
click at [354, 381] on div "RENAULT LOGAN 2014-1400cc | HNW041" at bounding box center [494, 372] width 300 height 26
